Goal: Information Seeking & Learning: Check status

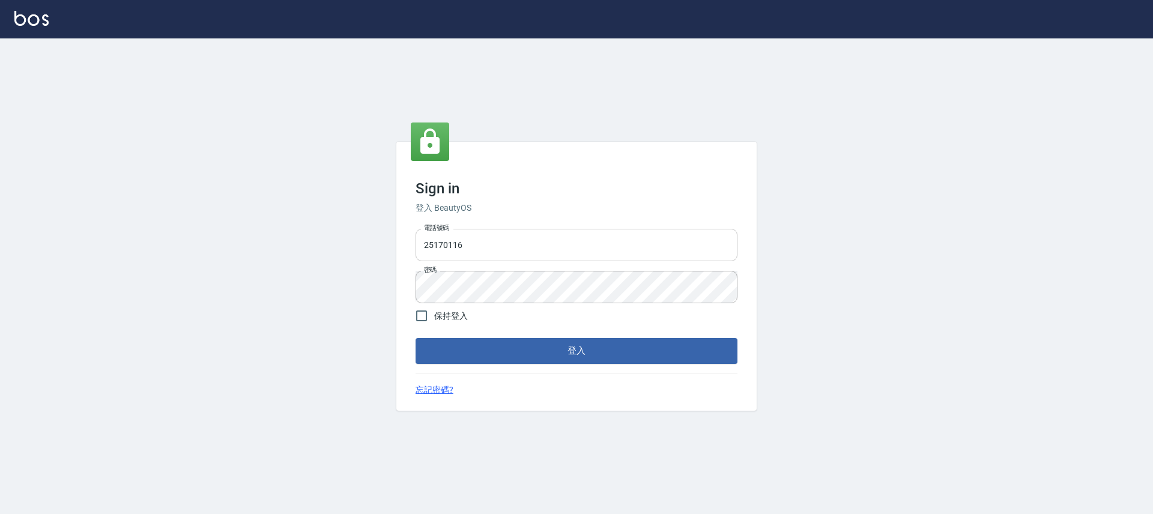
click at [513, 253] on input "25170116" at bounding box center [577, 245] width 322 height 32
click at [492, 252] on input "25170116" at bounding box center [577, 245] width 322 height 32
click at [491, 252] on input "25170116" at bounding box center [577, 245] width 322 height 32
click at [493, 248] on input "25170116" at bounding box center [577, 245] width 322 height 32
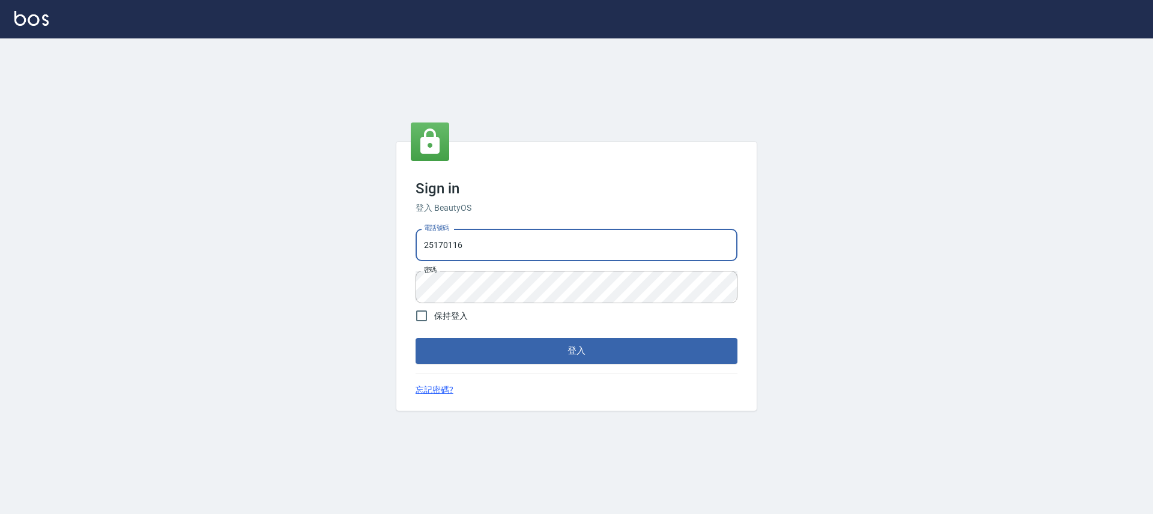
click at [493, 248] on input "25170116" at bounding box center [577, 245] width 322 height 32
type input "0903020488"
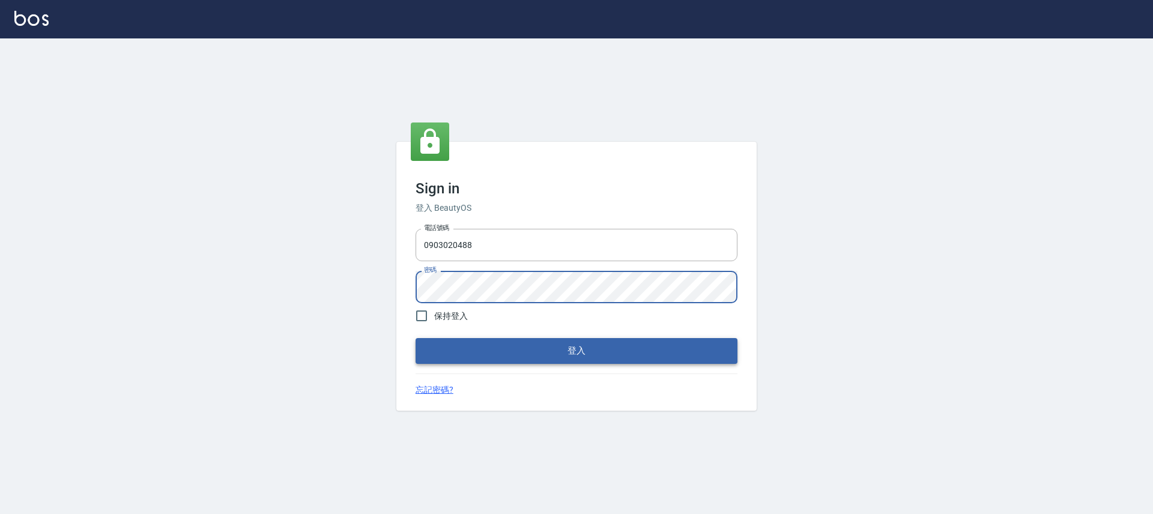
click at [577, 345] on button "登入" at bounding box center [577, 350] width 322 height 25
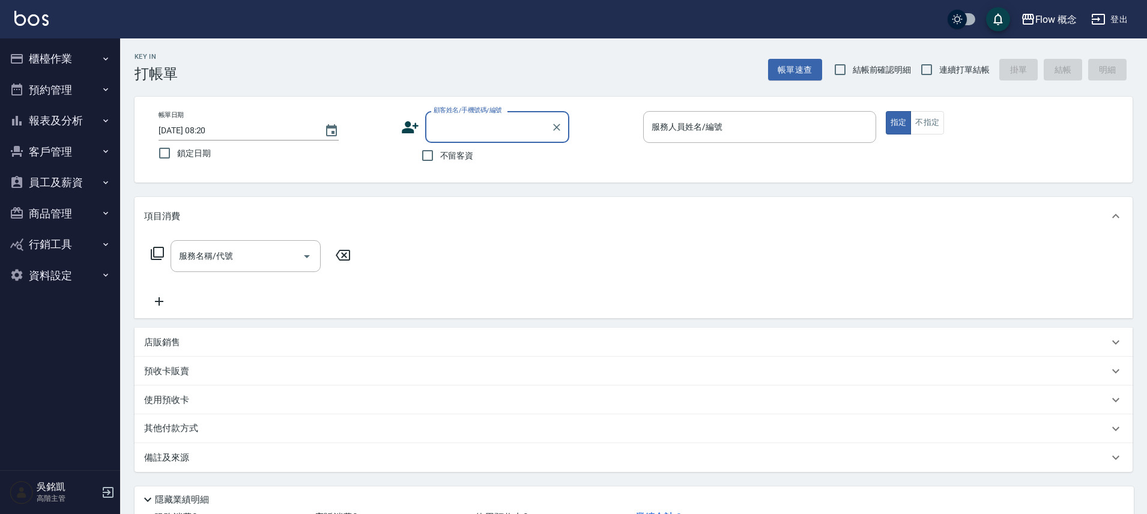
click at [1124, 18] on button "登出" at bounding box center [1110, 19] width 46 height 22
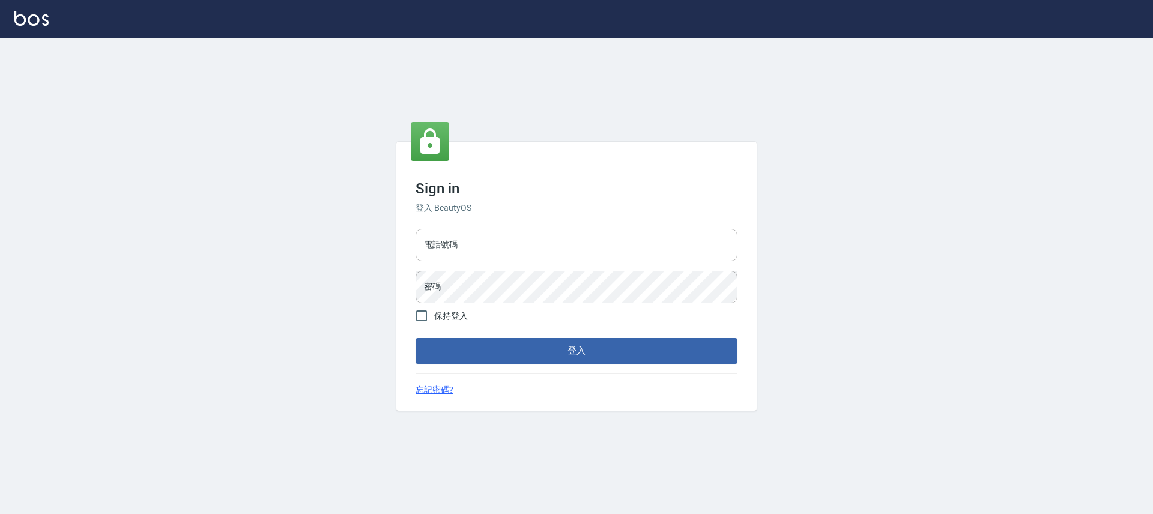
type input "25170116"
click at [476, 248] on input "25170116" at bounding box center [577, 245] width 322 height 32
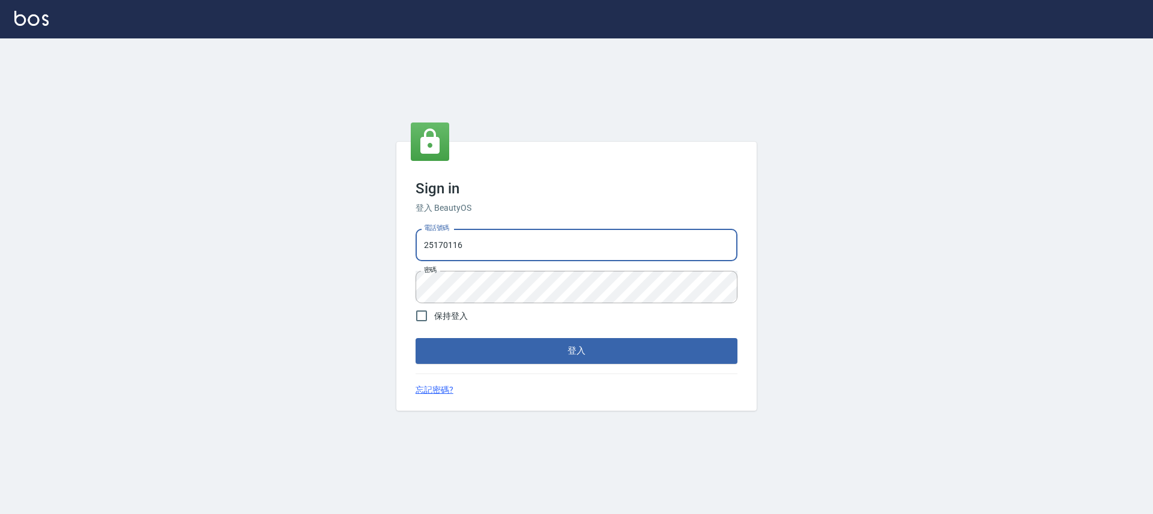
click at [476, 247] on input "25170116" at bounding box center [577, 245] width 322 height 32
type input "０"
type input "0903020488"
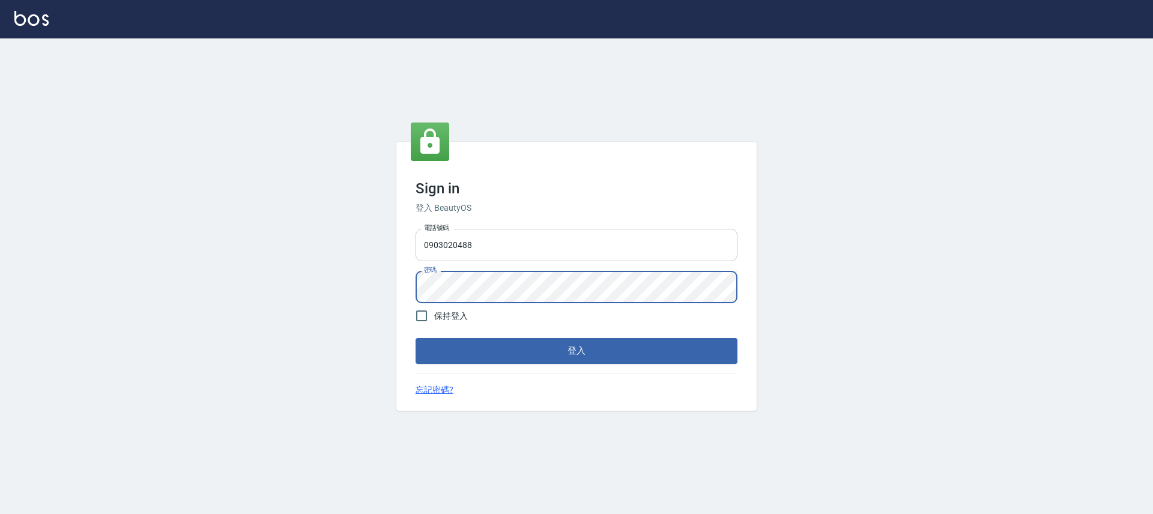
click at [416, 338] on button "登入" at bounding box center [577, 350] width 322 height 25
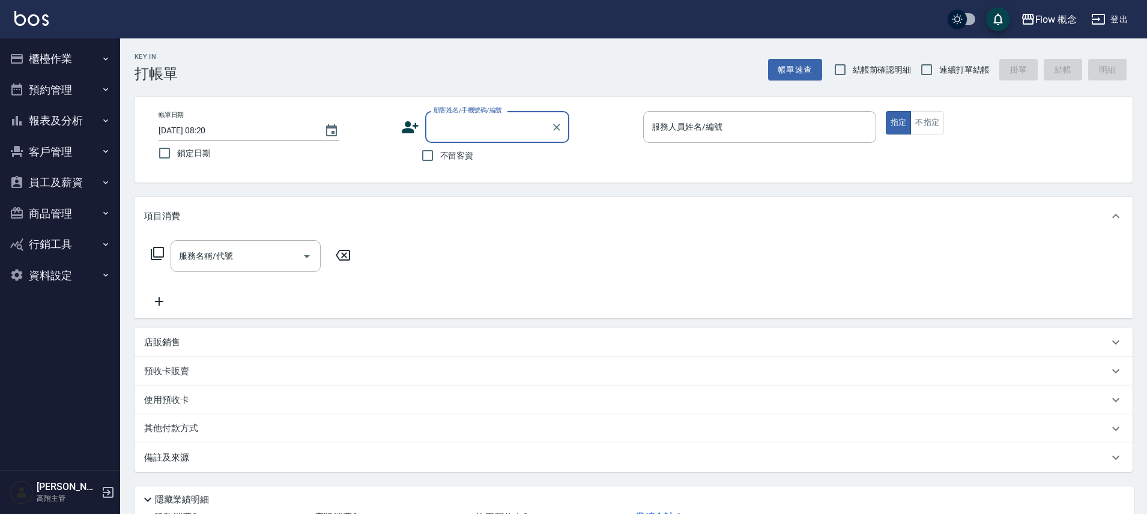
click at [53, 51] on button "櫃檯作業" at bounding box center [60, 58] width 111 height 31
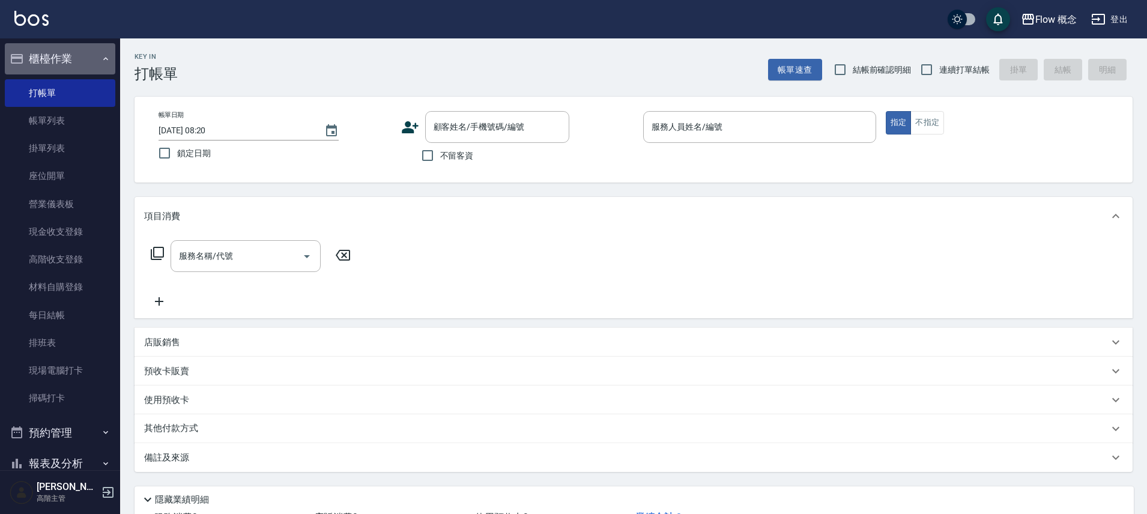
click at [84, 68] on button "櫃檯作業" at bounding box center [60, 58] width 111 height 31
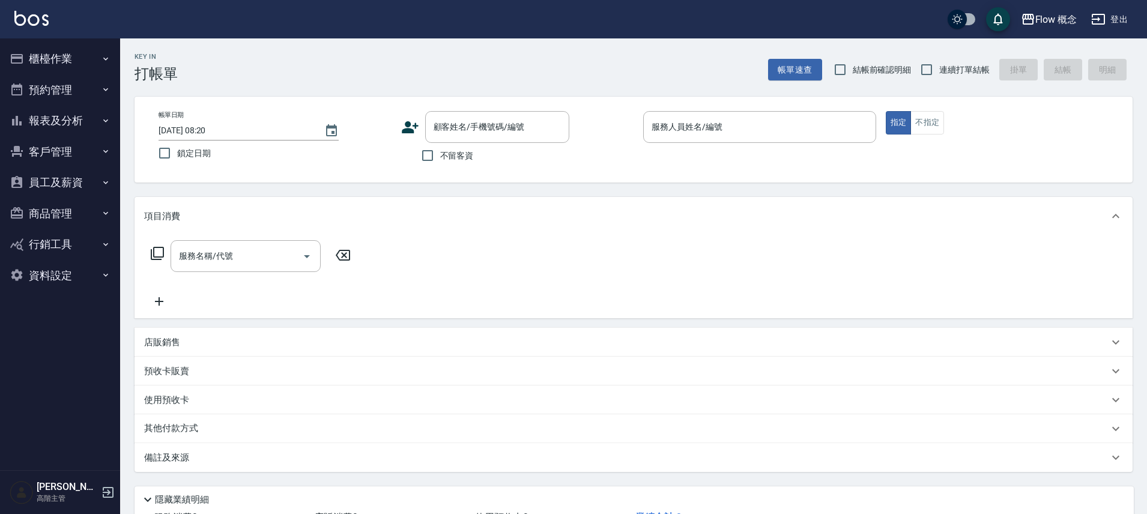
click at [79, 181] on button "員工及薪資" at bounding box center [60, 182] width 111 height 31
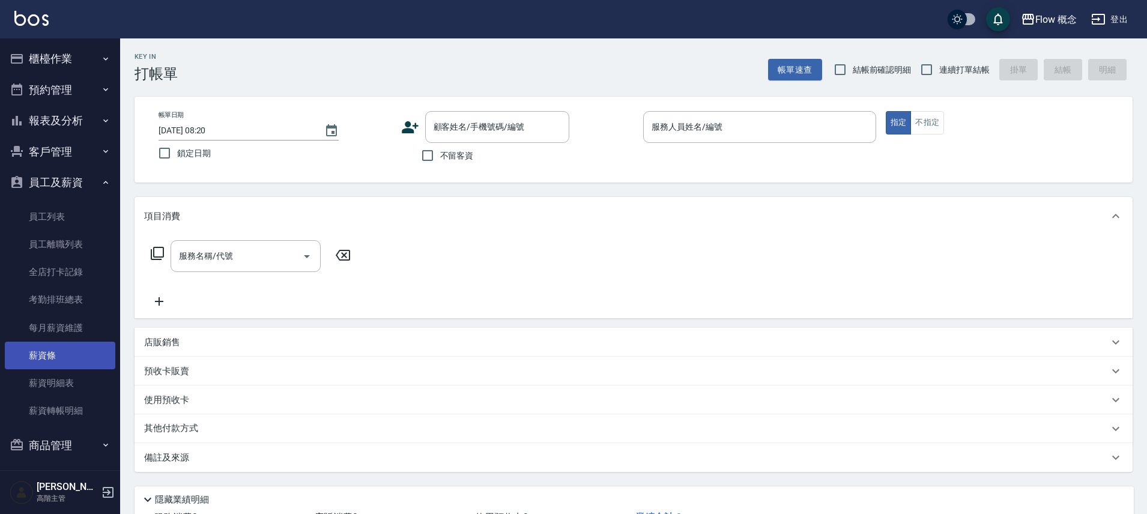
click at [84, 357] on link "薪資條" at bounding box center [60, 356] width 111 height 28
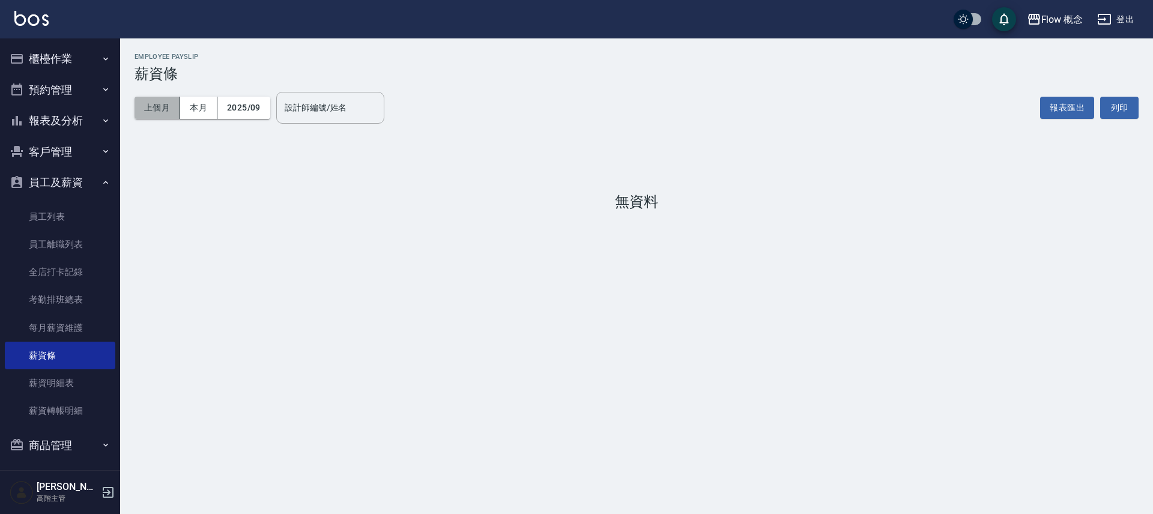
click at [167, 115] on button "上個月" at bounding box center [158, 108] width 46 height 22
click at [72, 327] on link "每月薪資維護" at bounding box center [60, 328] width 111 height 28
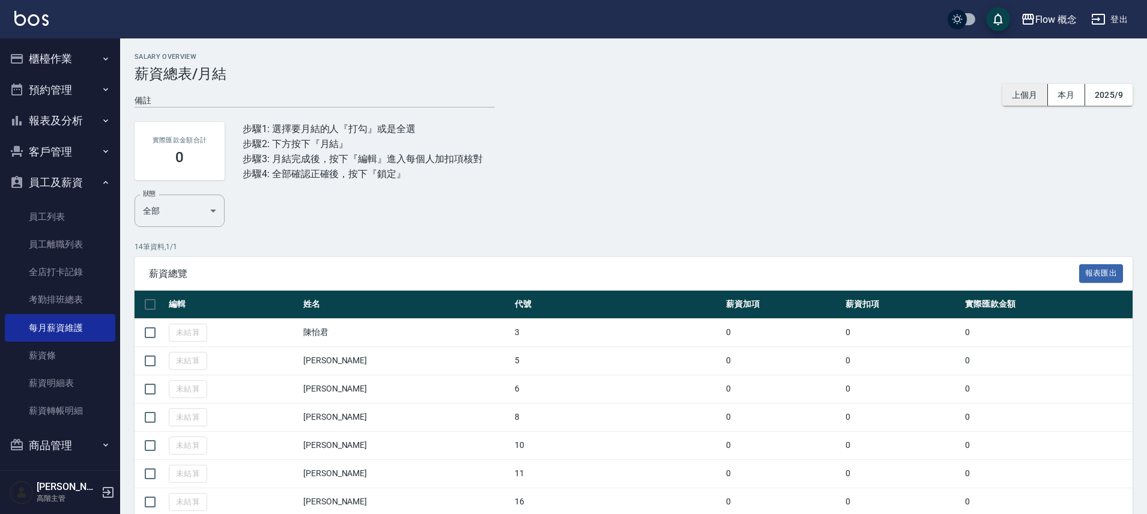
click at [1010, 99] on button "上個月" at bounding box center [1026, 95] width 46 height 22
click at [1108, 98] on button "2025/9" at bounding box center [1108, 95] width 47 height 22
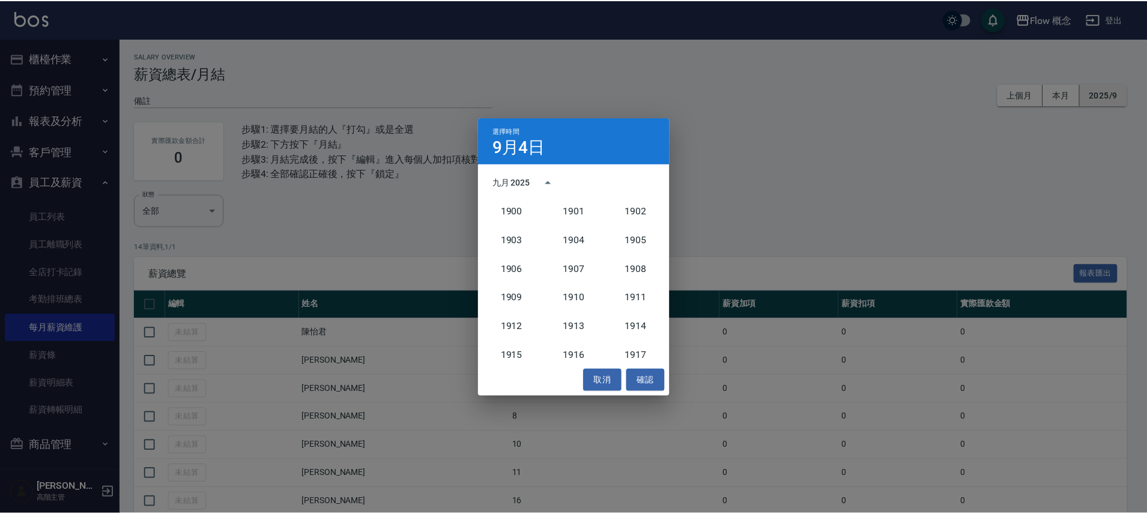
scroll to position [1112, 0]
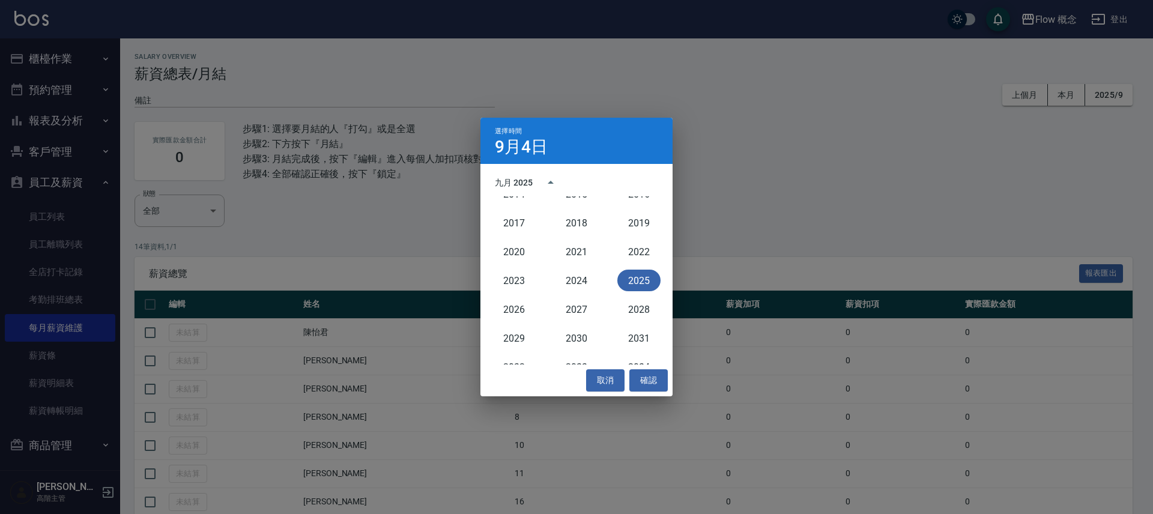
click at [643, 282] on button "2025" at bounding box center [638, 281] width 43 height 22
click at [575, 277] on button "8月" at bounding box center [576, 275] width 43 height 22
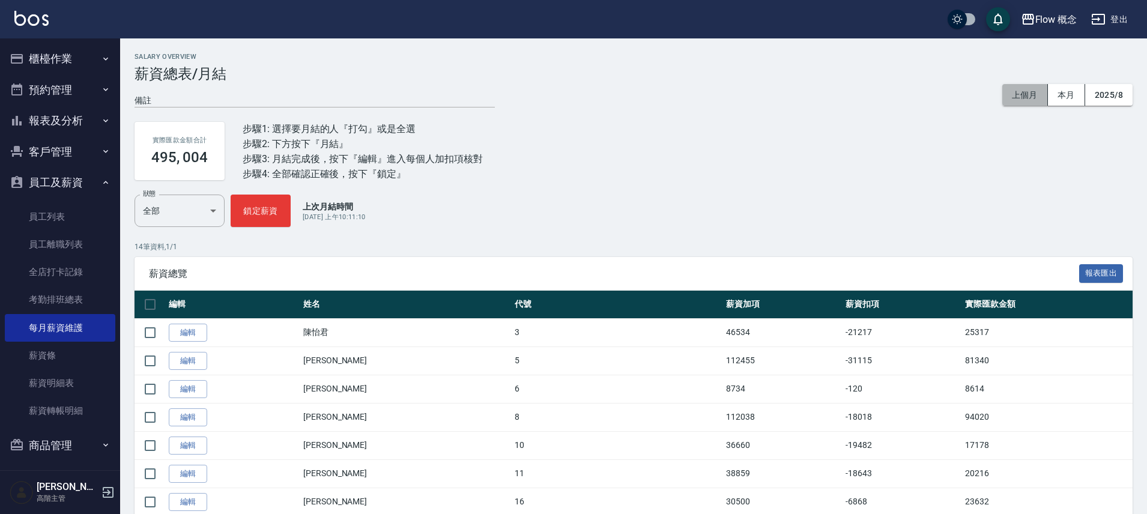
click at [1038, 100] on button "上個月" at bounding box center [1026, 95] width 46 height 22
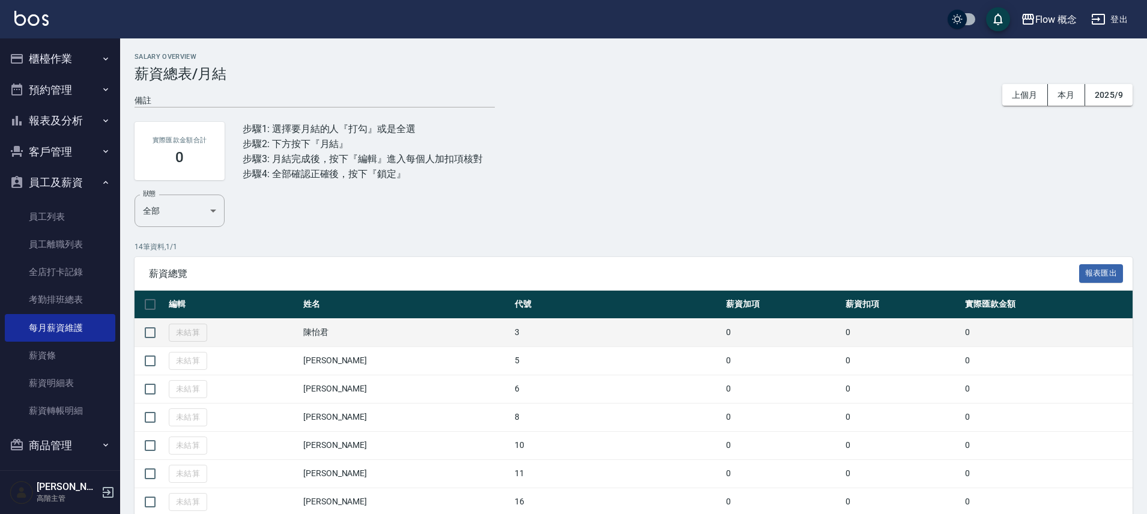
click at [190, 334] on td "未結算" at bounding box center [233, 332] width 135 height 28
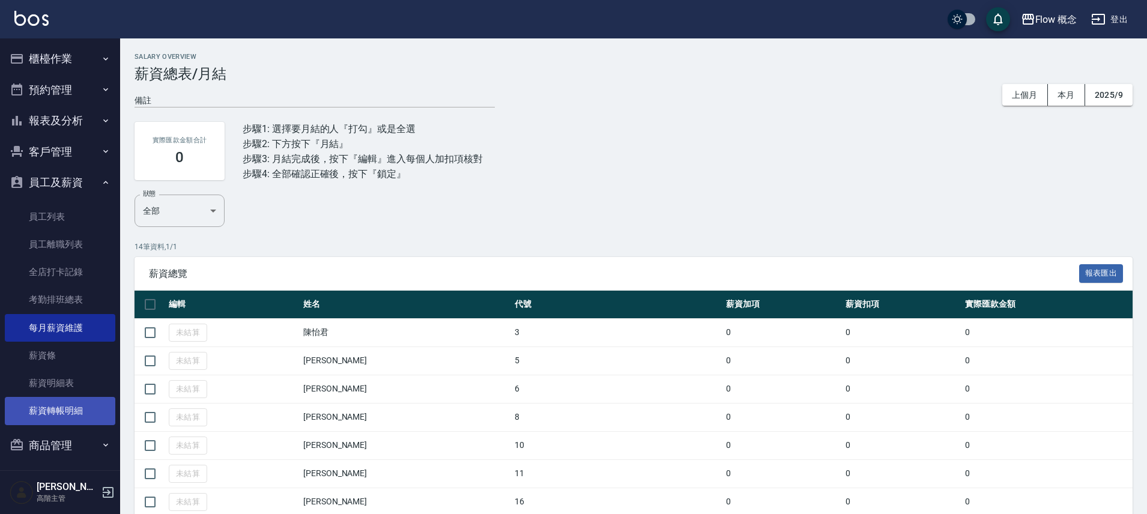
click at [90, 414] on link "薪資轉帳明細" at bounding box center [60, 411] width 111 height 28
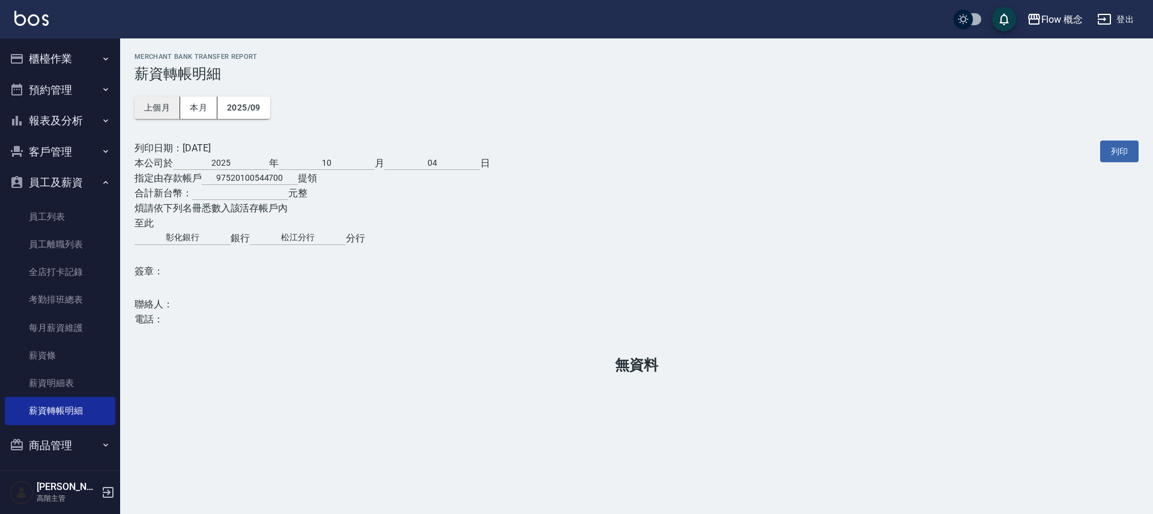
click at [161, 104] on button "上個月" at bounding box center [158, 108] width 46 height 22
drag, startPoint x: 223, startPoint y: 104, endPoint x: 230, endPoint y: 104, distance: 6.6
click at [230, 104] on button "2025/09" at bounding box center [243, 108] width 53 height 22
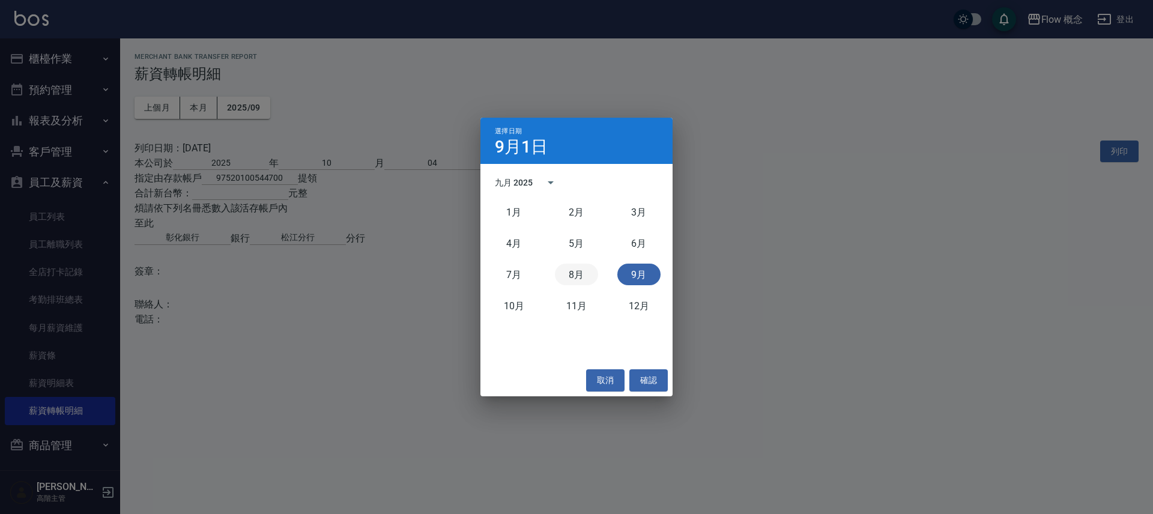
click at [573, 272] on button "8月" at bounding box center [576, 275] width 43 height 22
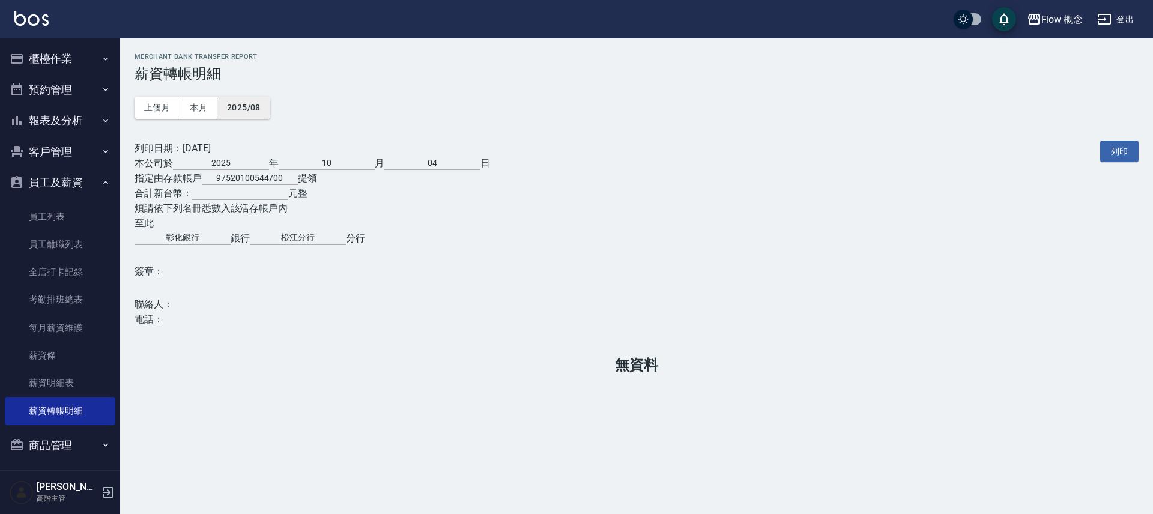
click at [239, 110] on button "2025/08" at bounding box center [243, 108] width 53 height 22
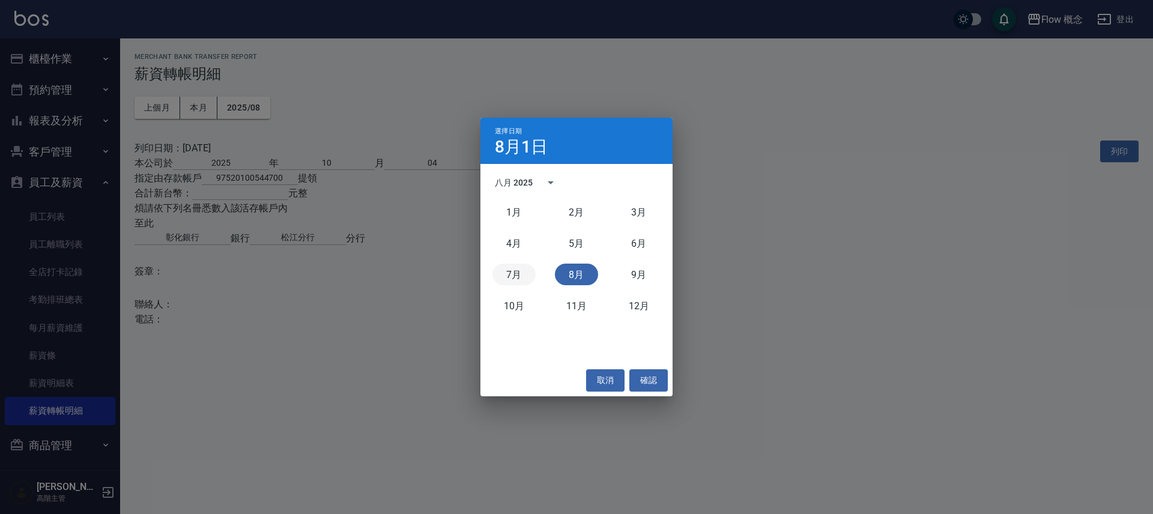
click at [517, 276] on button "7月" at bounding box center [514, 275] width 43 height 22
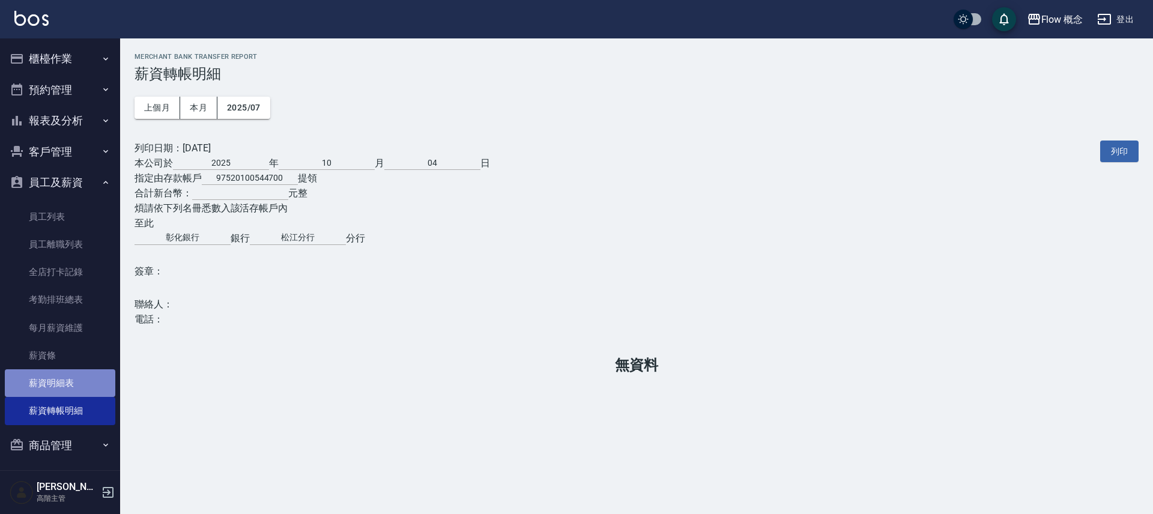
click at [81, 376] on link "薪資明細表" at bounding box center [60, 383] width 111 height 28
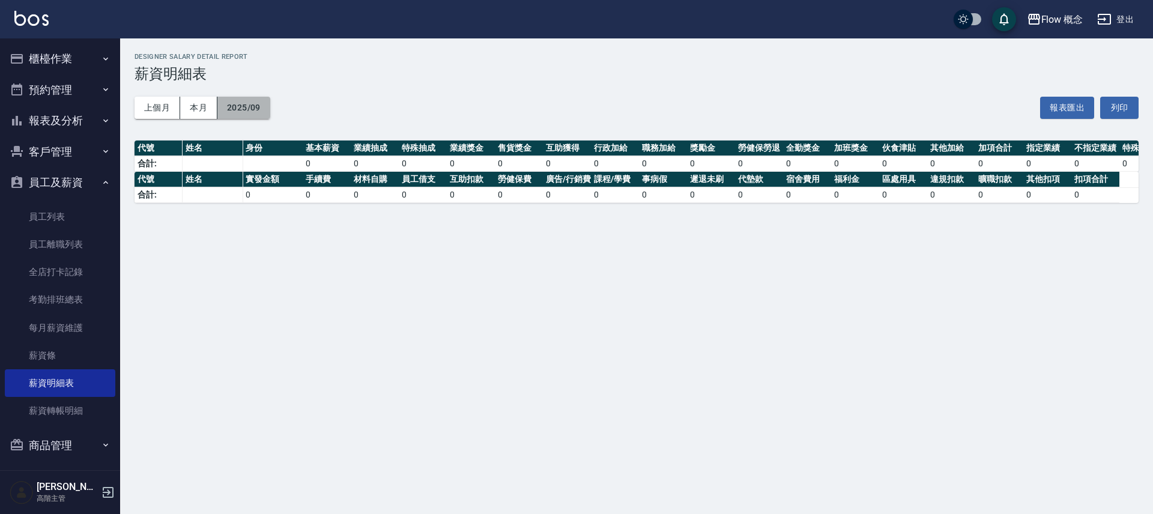
click at [233, 112] on button "2025/09" at bounding box center [243, 108] width 53 height 22
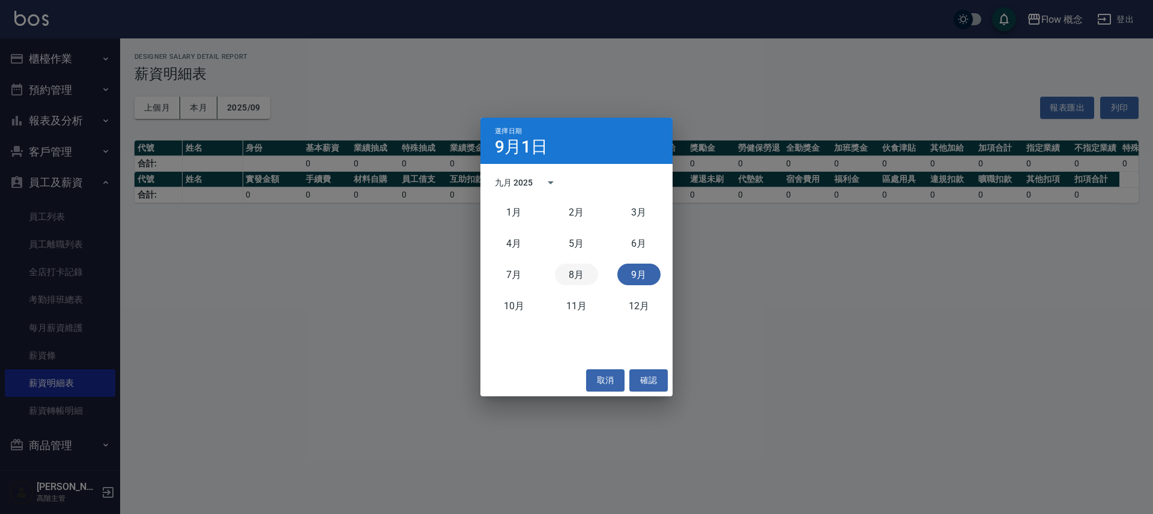
click at [581, 280] on button "8月" at bounding box center [576, 275] width 43 height 22
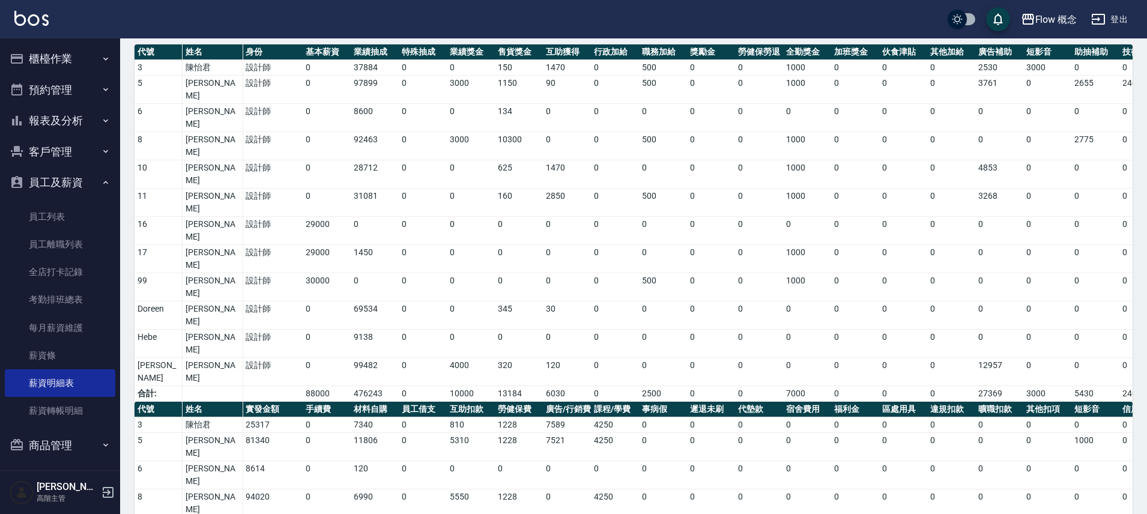
click at [748, 500] on div "Flow 概念 2025-08 薪資明細表 列印時間： 2025-10-04-08:25 Designer Salary Detail Report 薪資明細…" at bounding box center [633, 357] width 1027 height 831
click at [1117, 16] on button "登出" at bounding box center [1110, 19] width 46 height 22
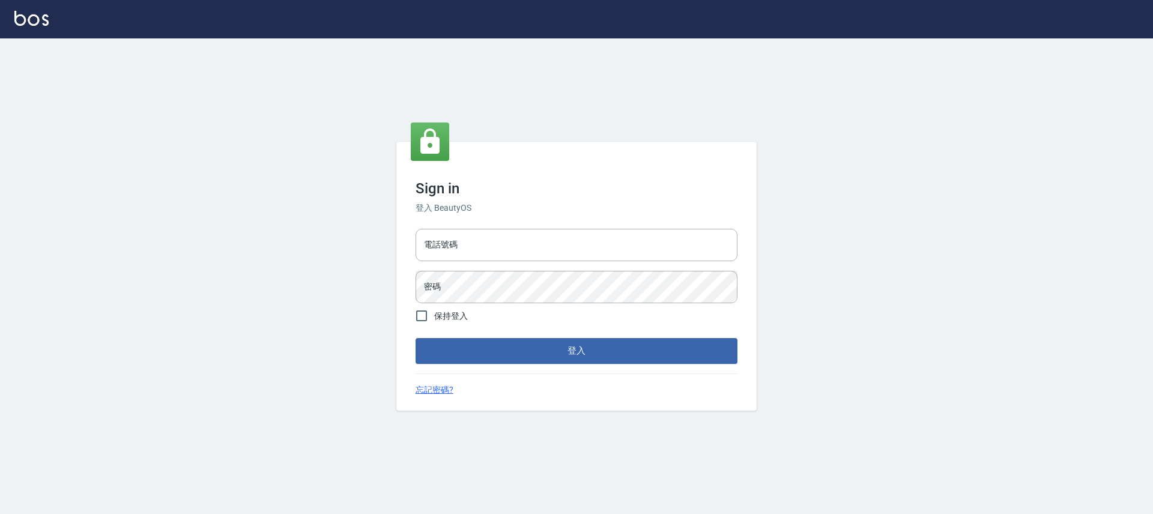
type input "25170116"
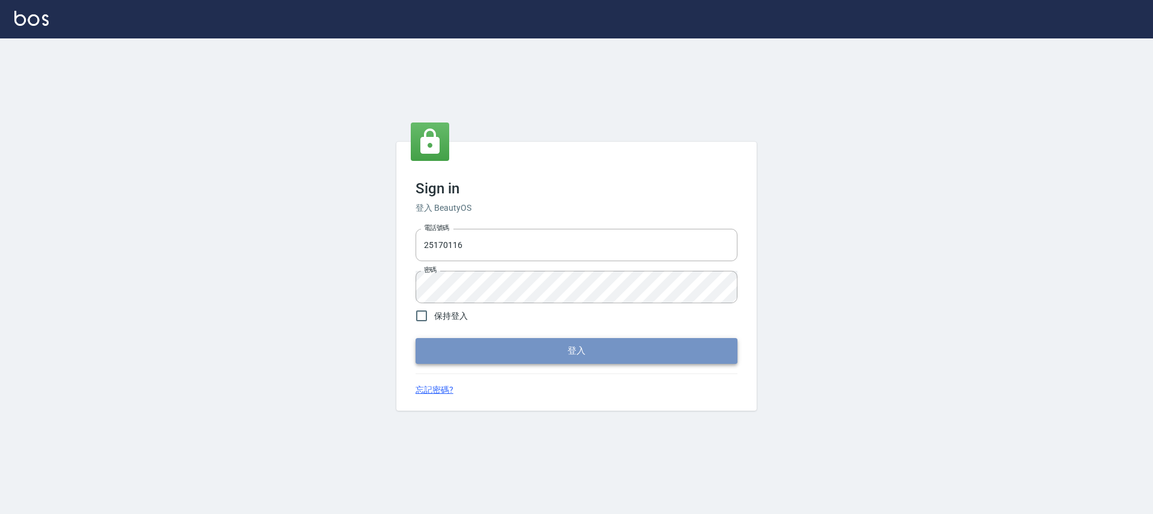
click at [589, 354] on button "登入" at bounding box center [577, 350] width 322 height 25
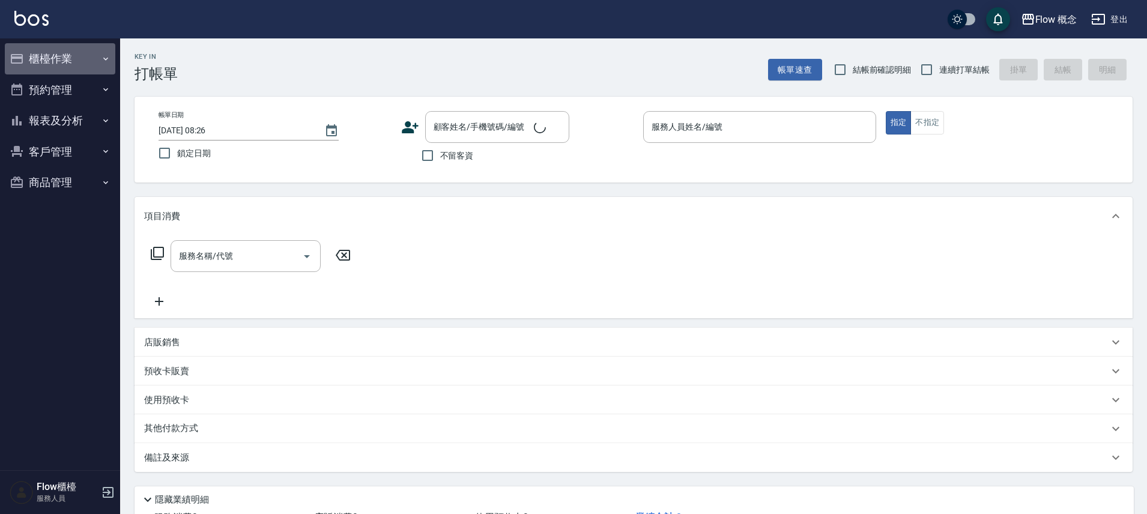
click at [49, 61] on button "櫃檯作業" at bounding box center [60, 58] width 111 height 31
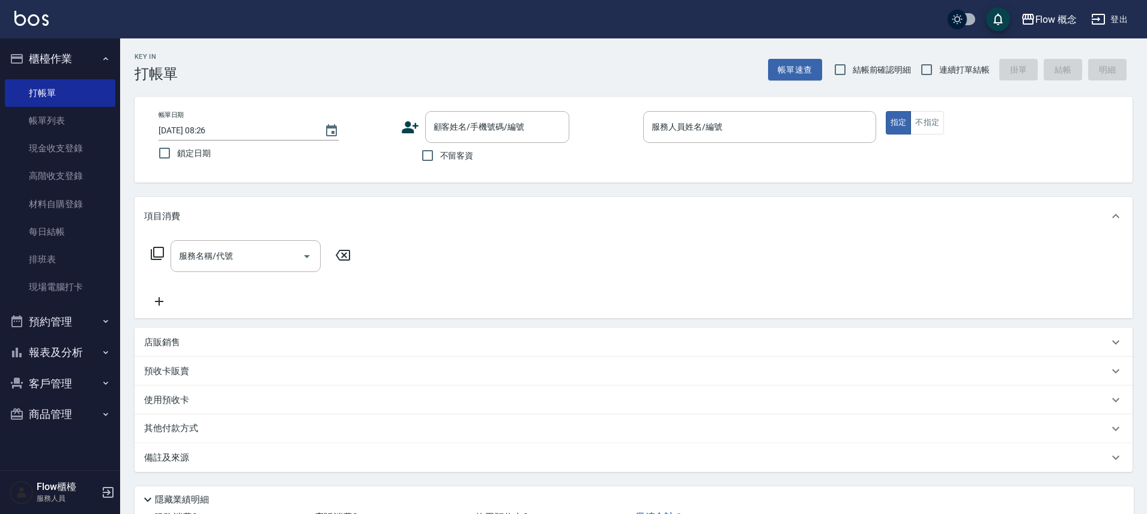
click at [49, 61] on button "櫃檯作業" at bounding box center [60, 58] width 111 height 31
